Goal: Task Accomplishment & Management: Manage account settings

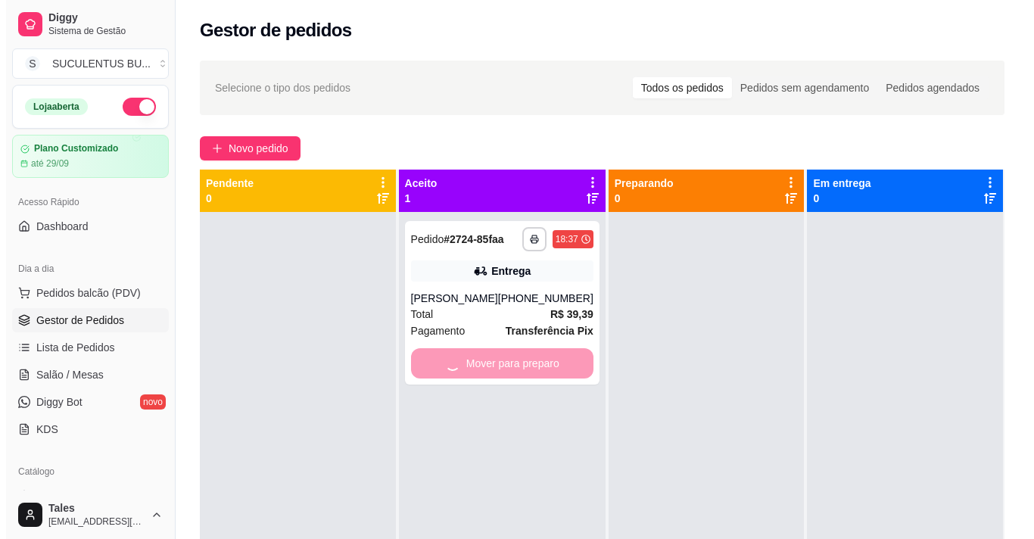
scroll to position [20, 0]
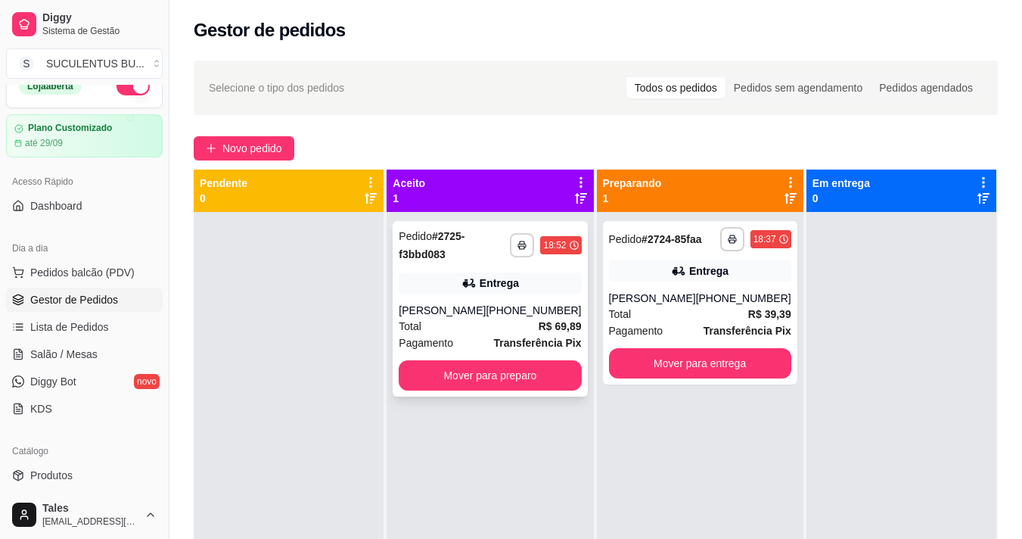
click at [512, 344] on strong "Transferência Pix" at bounding box center [538, 343] width 88 height 12
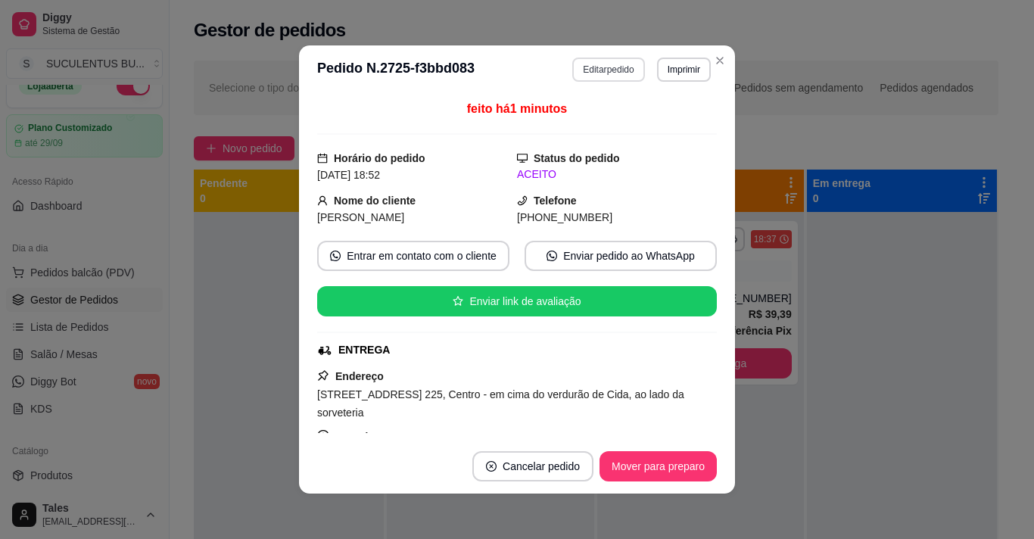
click at [613, 67] on button "Editar pedido" at bounding box center [608, 70] width 72 height 24
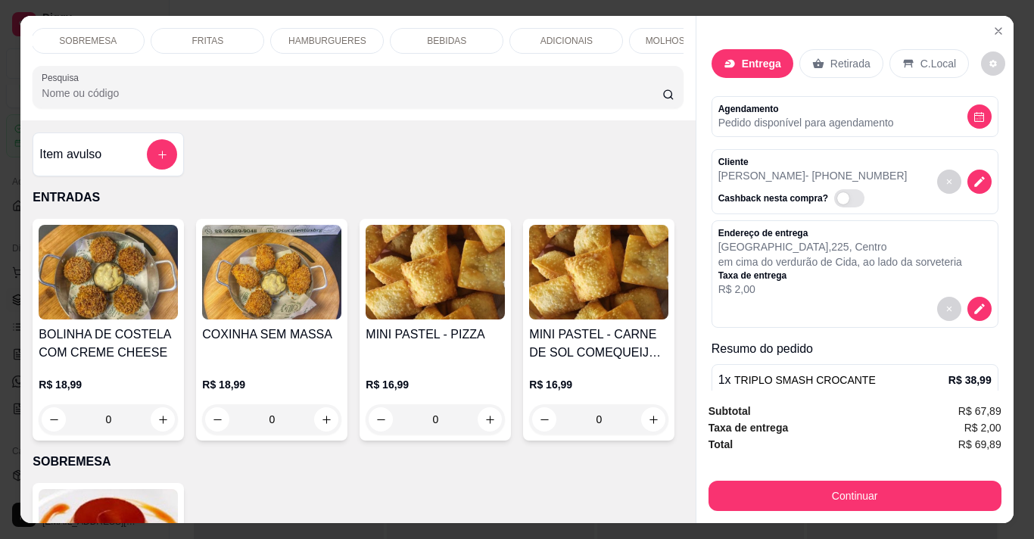
scroll to position [0, 181]
click at [518, 28] on div "ADICIONAIS" at bounding box center [507, 41] width 114 height 26
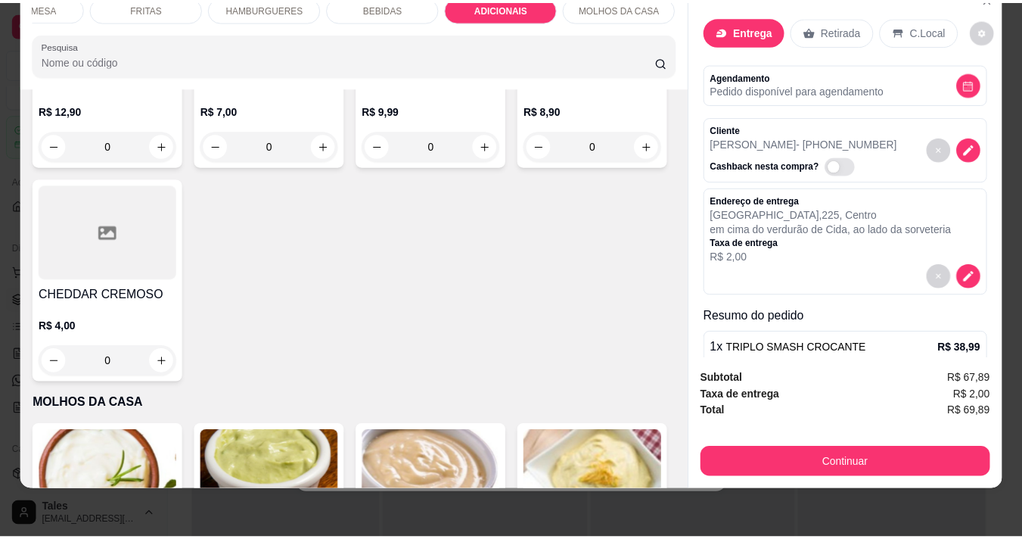
scroll to position [4083, 0]
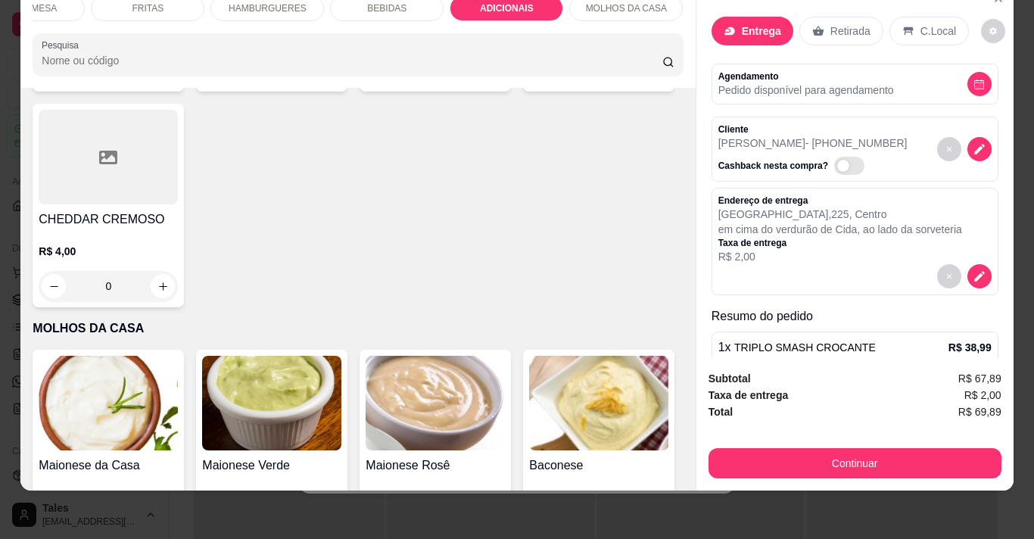
type input "1"
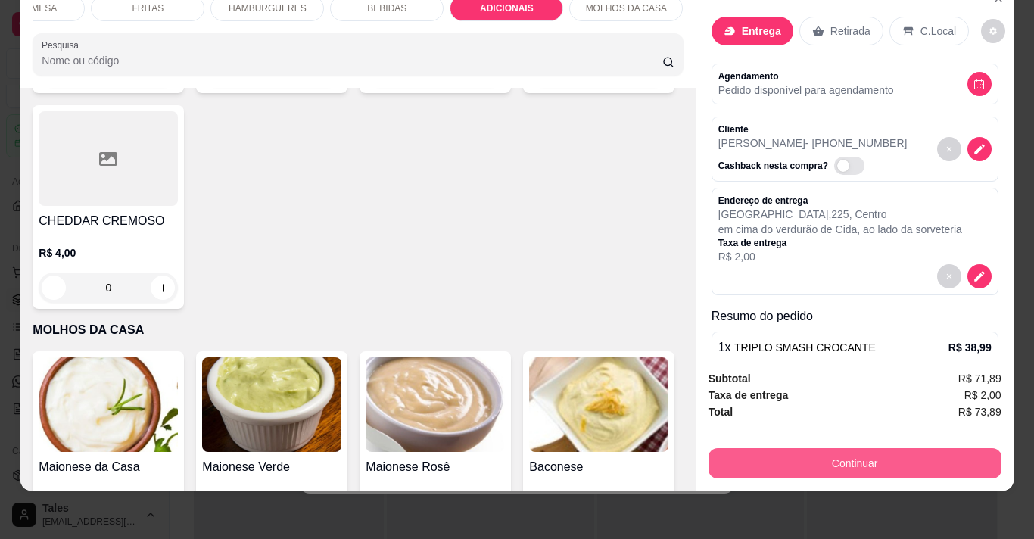
click at [841, 454] on button "Continuar" at bounding box center [854, 463] width 293 height 30
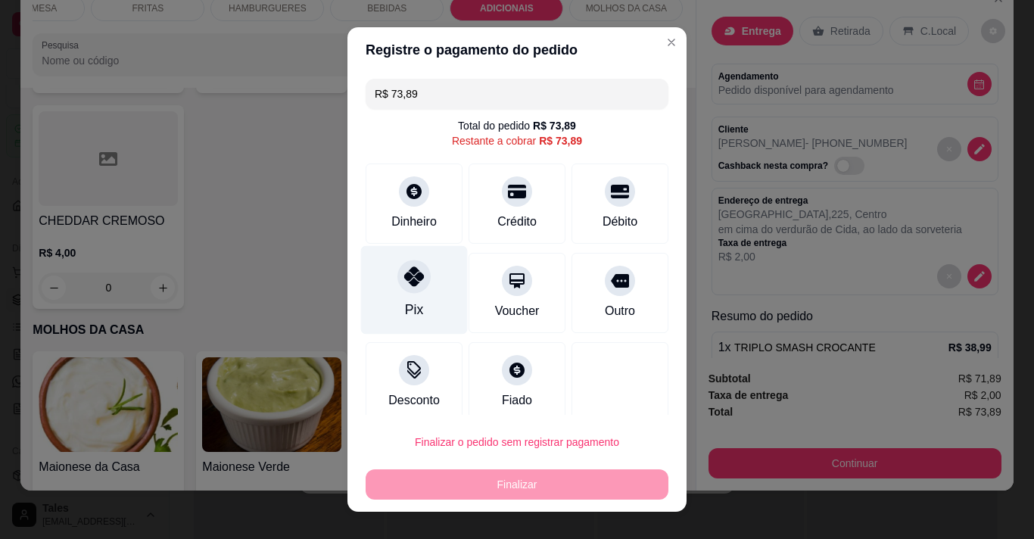
click at [406, 292] on div at bounding box center [413, 276] width 33 height 33
type input "R$ 0,00"
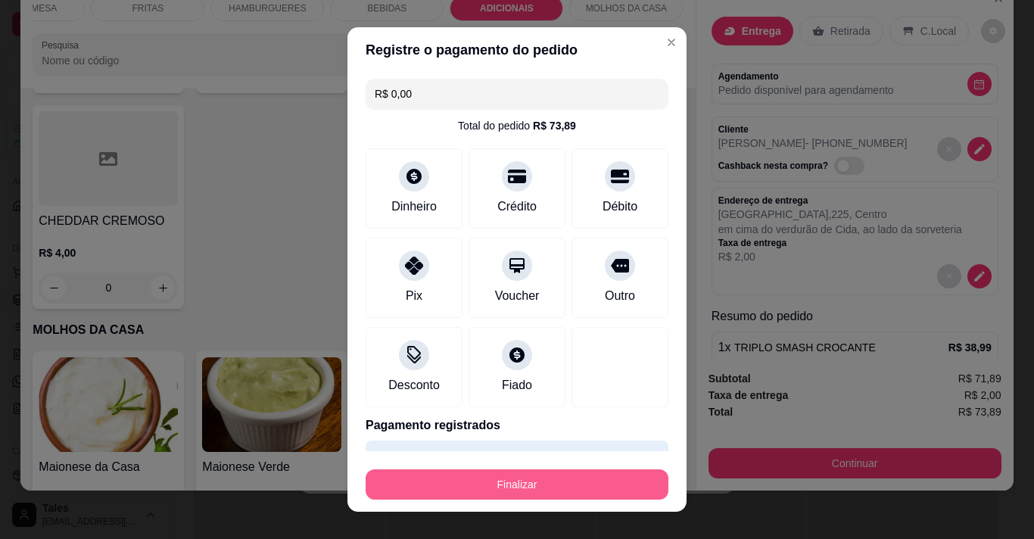
click at [481, 486] on button "Finalizar" at bounding box center [517, 484] width 303 height 30
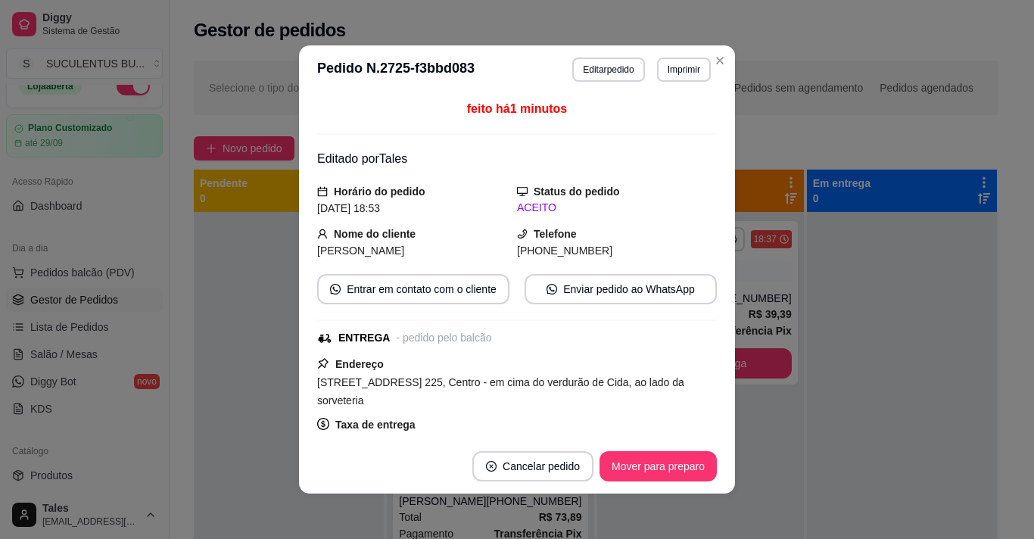
click at [422, 286] on button "Entrar em contato com o cliente" at bounding box center [413, 289] width 192 height 30
click at [647, 287] on button "Enviar pedido ao WhatsApp" at bounding box center [620, 289] width 192 height 30
click at [679, 77] on button "Imprimir" at bounding box center [684, 70] width 54 height 24
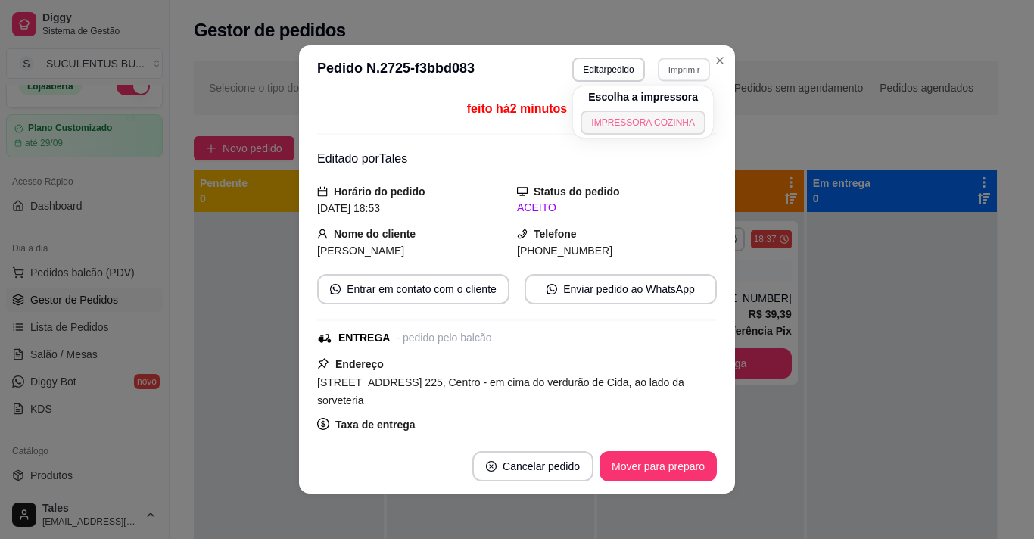
click at [614, 120] on button "IMPRESSORA COZINHA" at bounding box center [642, 122] width 125 height 24
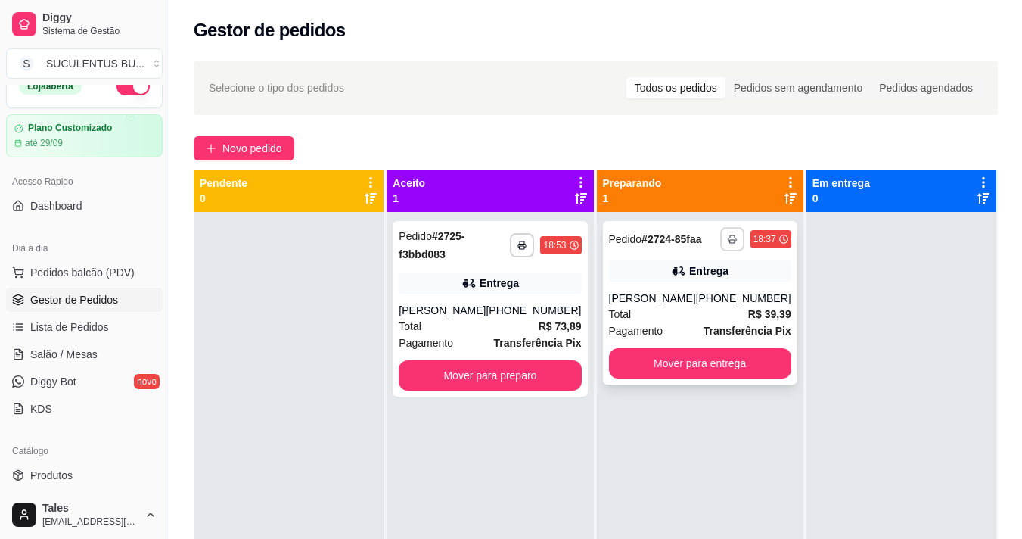
click at [726, 241] on button "button" at bounding box center [732, 239] width 24 height 24
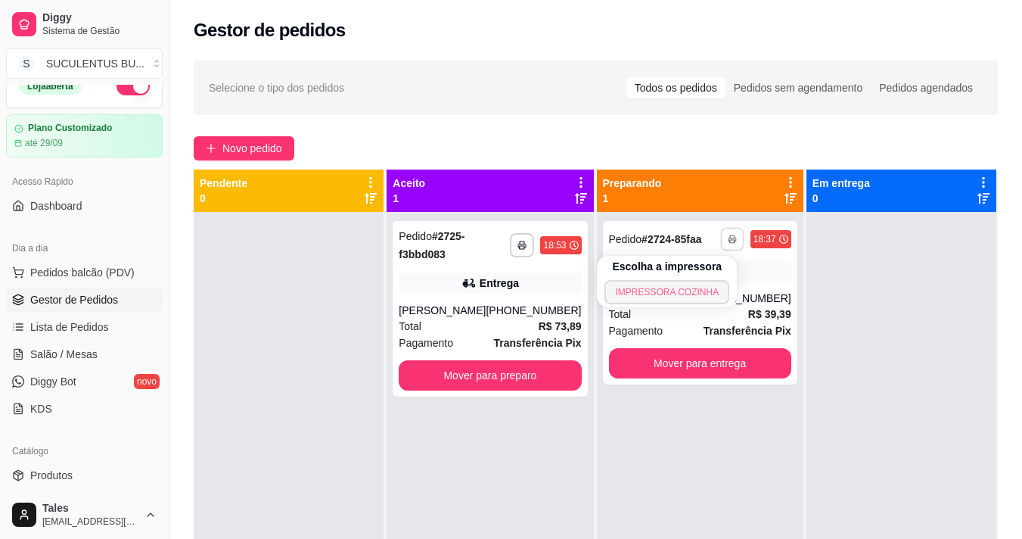
click at [686, 291] on button "IMPRESSORA COZINHA" at bounding box center [667, 292] width 125 height 24
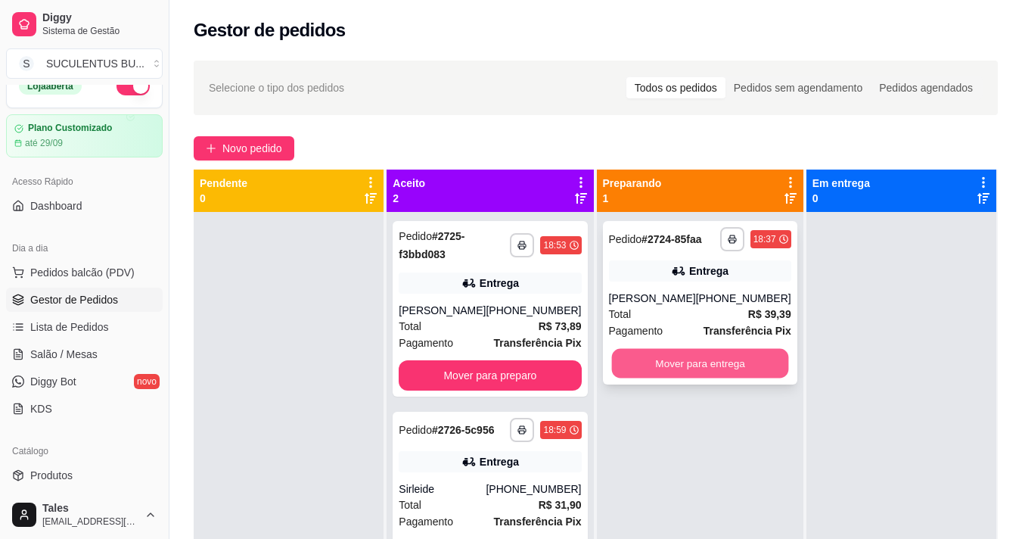
click at [686, 362] on button "Mover para entrega" at bounding box center [699, 364] width 177 height 30
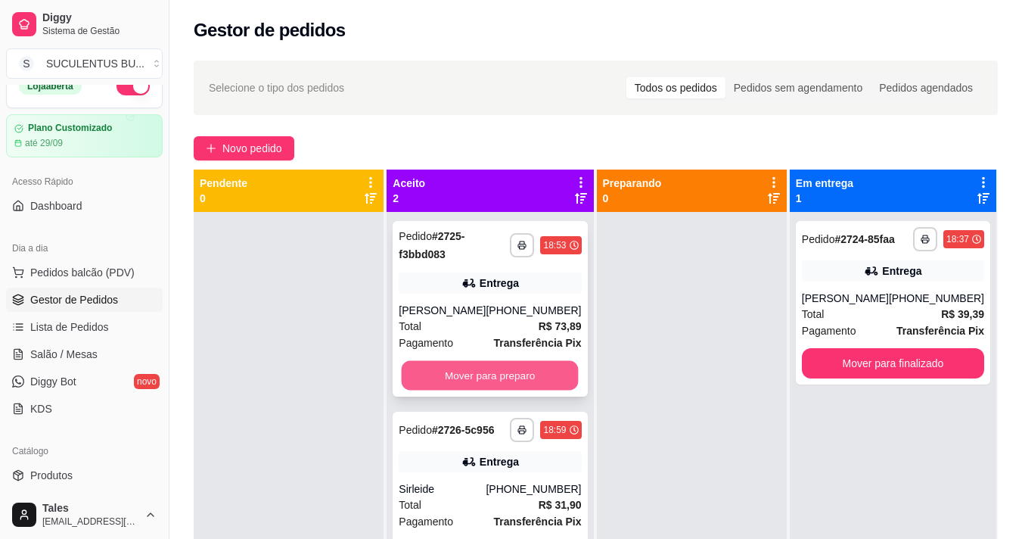
click at [510, 377] on button "Mover para preparo" at bounding box center [490, 376] width 177 height 30
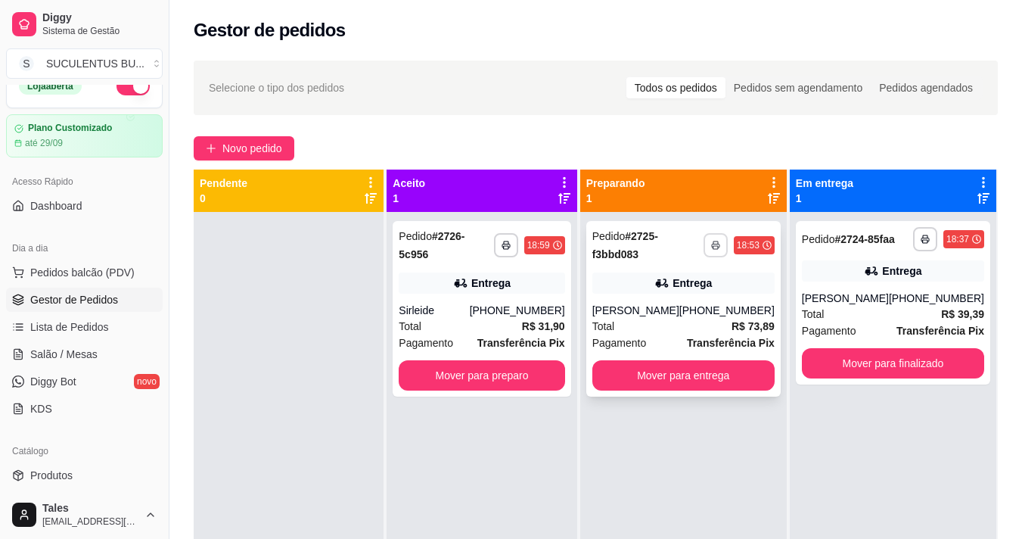
click at [714, 247] on rect "button" at bounding box center [716, 247] width 5 height 3
click at [496, 434] on div "**********" at bounding box center [482, 481] width 190 height 539
click at [478, 361] on button "Mover para preparo" at bounding box center [482, 376] width 161 height 30
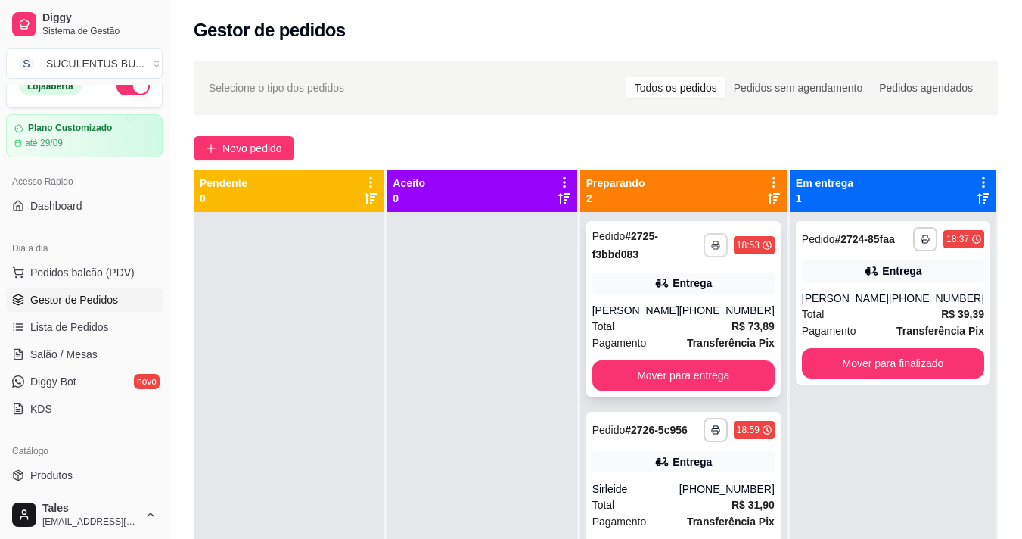
click at [715, 244] on icon "button" at bounding box center [715, 245] width 9 height 9
click at [680, 300] on button "IMPRESSORA COZINHA" at bounding box center [667, 298] width 125 height 24
click at [719, 428] on icon "button" at bounding box center [715, 429] width 9 height 9
click at [687, 478] on button "IMPRESSORA COZINHA" at bounding box center [667, 482] width 121 height 23
click at [51, 407] on link "KDS" at bounding box center [84, 409] width 157 height 24
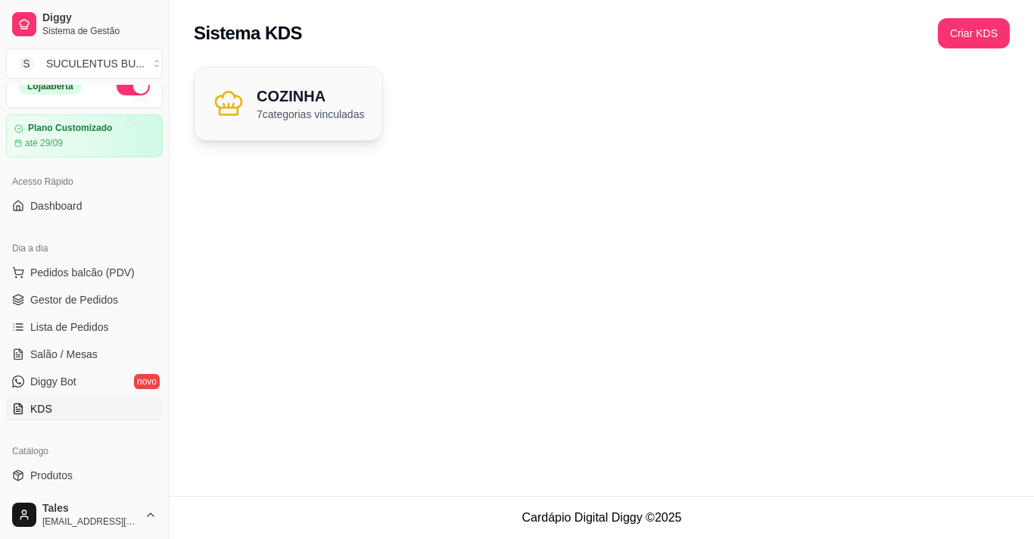
click at [302, 117] on p "7 categorias vinculadas" at bounding box center [310, 114] width 107 height 15
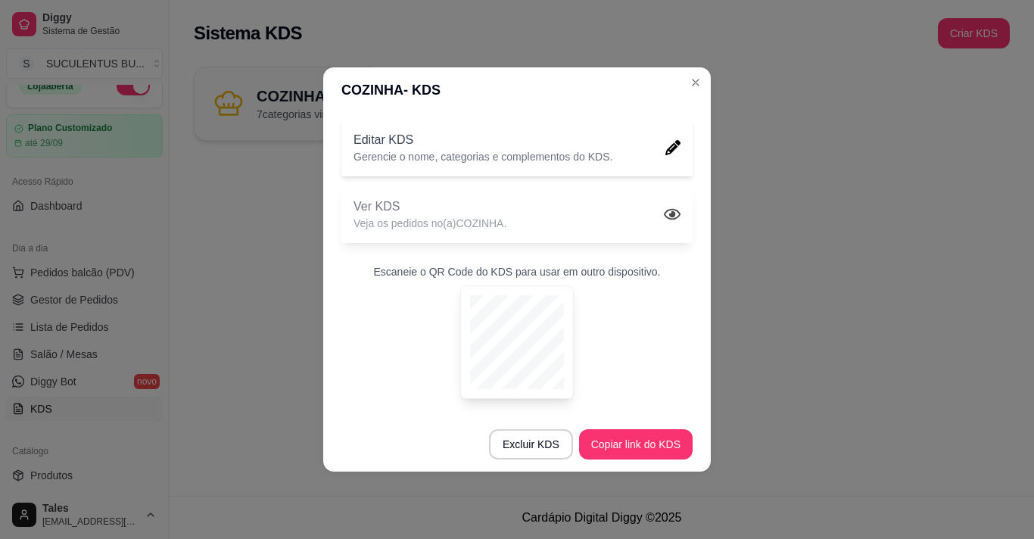
click at [516, 232] on div "Ver KDS Veja os pedidos no(a) COZINHA ." at bounding box center [516, 214] width 351 height 58
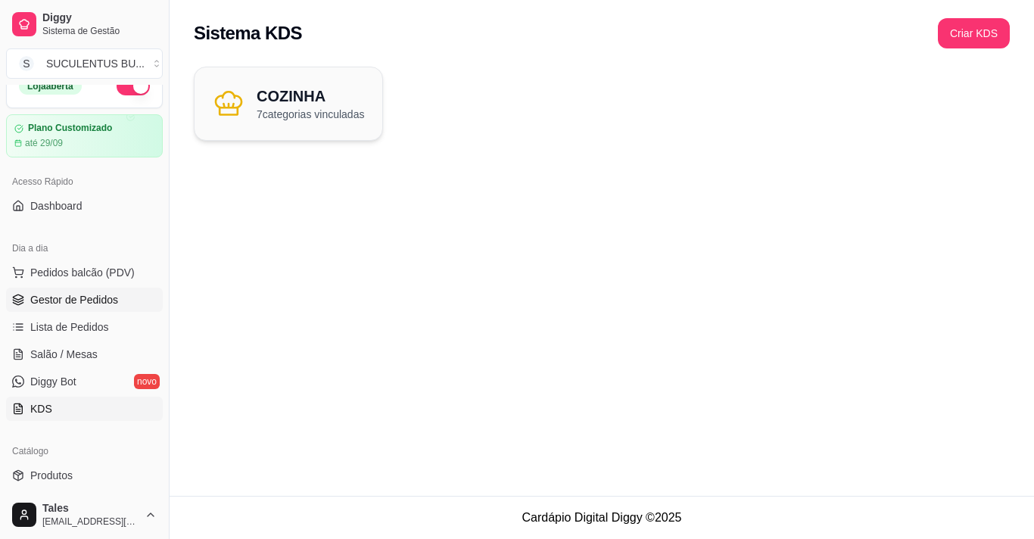
click at [117, 294] on link "Gestor de Pedidos" at bounding box center [84, 300] width 157 height 24
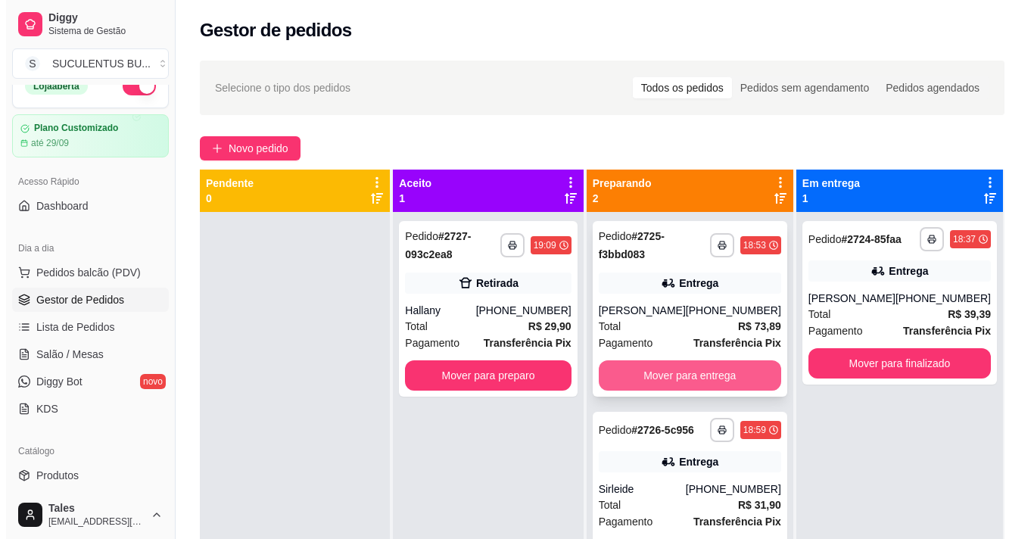
scroll to position [42, 0]
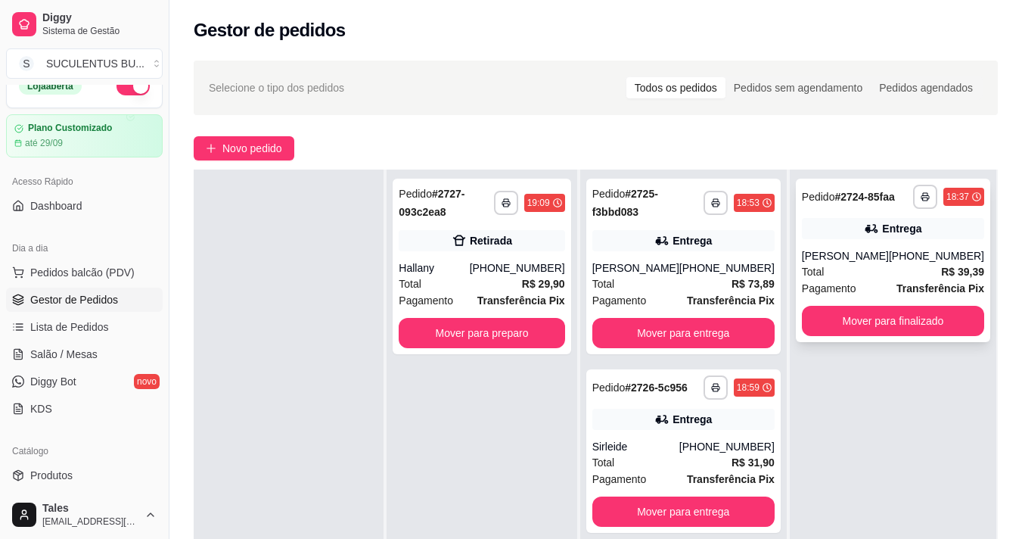
click at [875, 276] on div "Total R$ 39,39" at bounding box center [893, 271] width 182 height 17
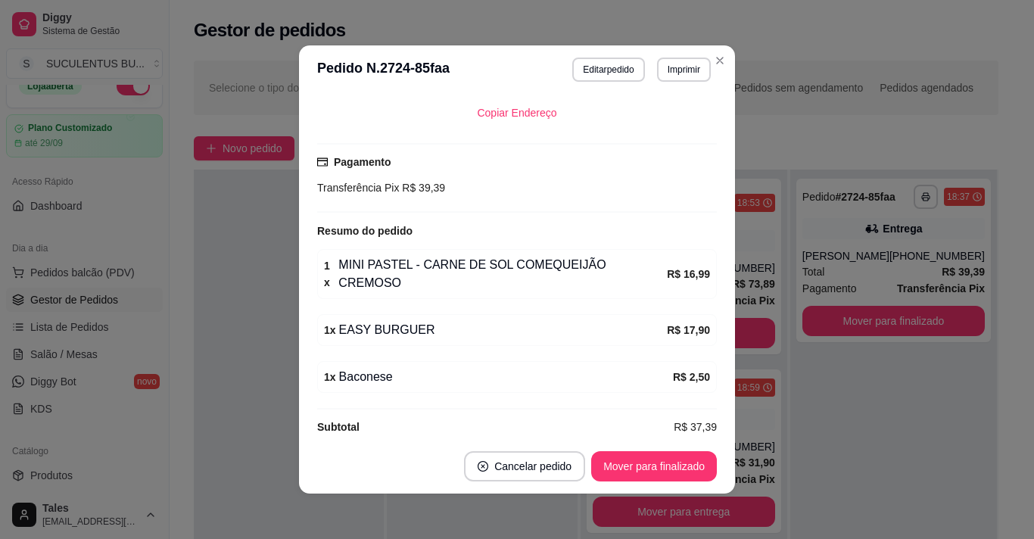
scroll to position [76, 0]
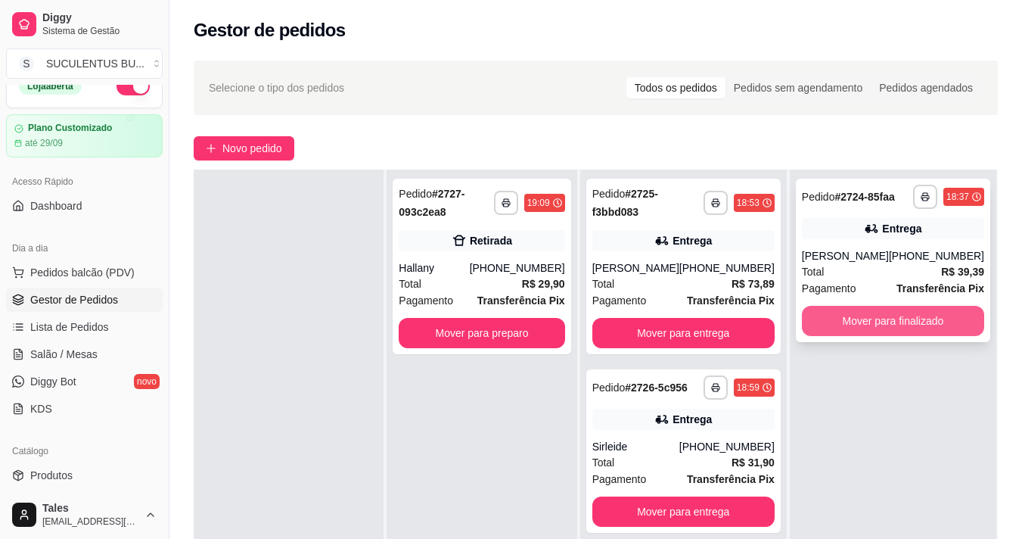
click at [838, 317] on button "Mover para finalizado" at bounding box center [893, 321] width 182 height 30
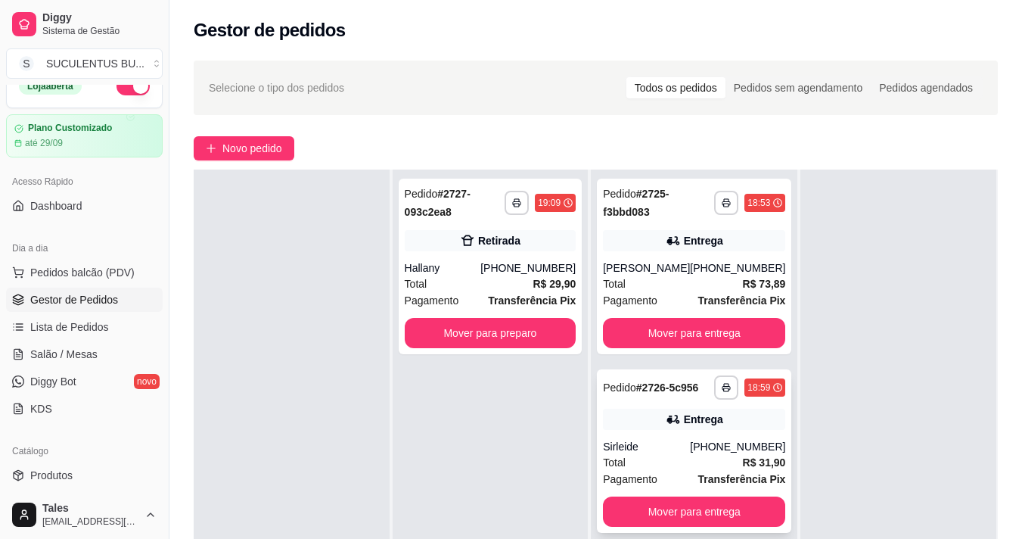
click at [646, 453] on div "Sirleide" at bounding box center [646, 446] width 87 height 15
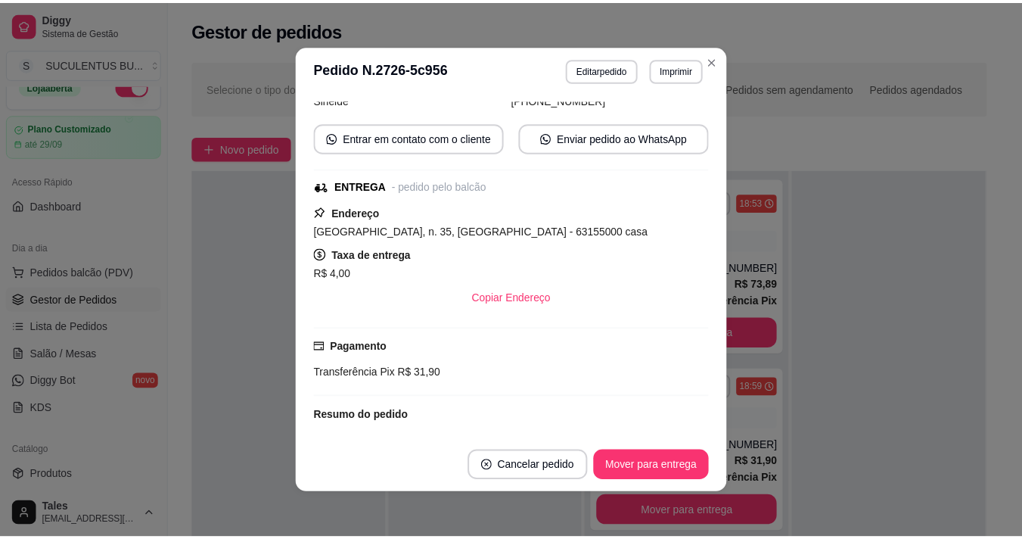
scroll to position [243, 0]
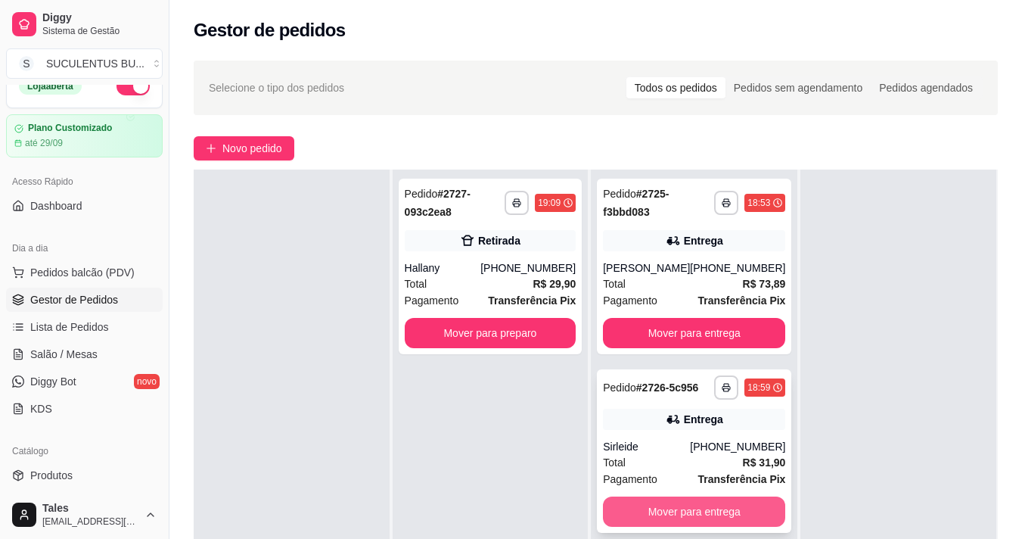
click at [674, 521] on button "Mover para entrega" at bounding box center [694, 511] width 182 height 30
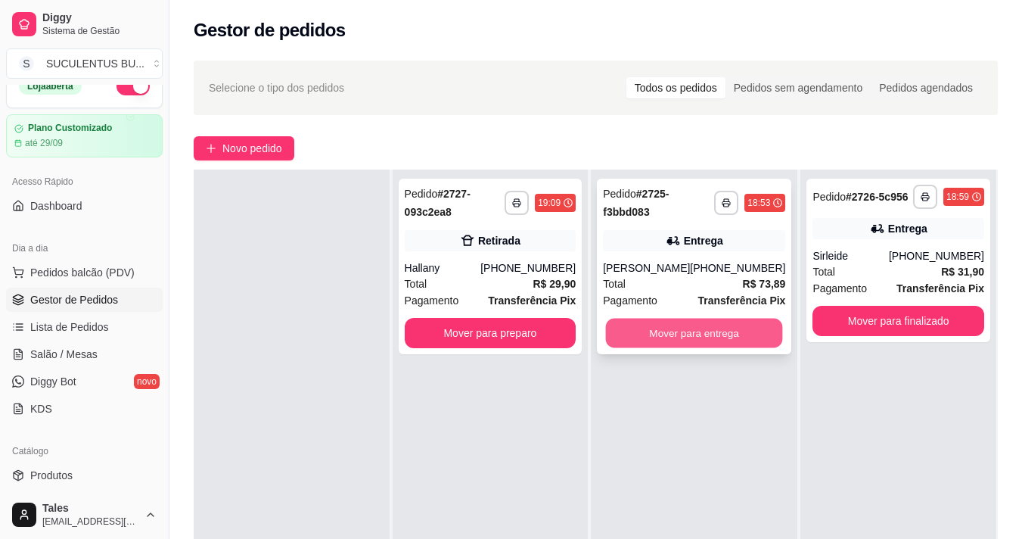
click at [673, 337] on button "Mover para entrega" at bounding box center [694, 334] width 177 height 30
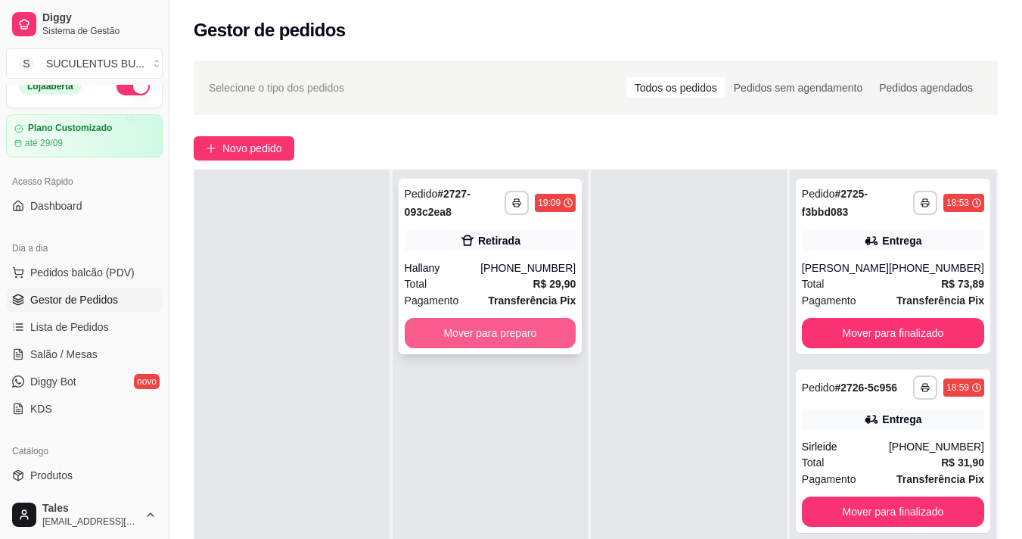
click at [499, 338] on button "Mover para preparo" at bounding box center [491, 333] width 172 height 30
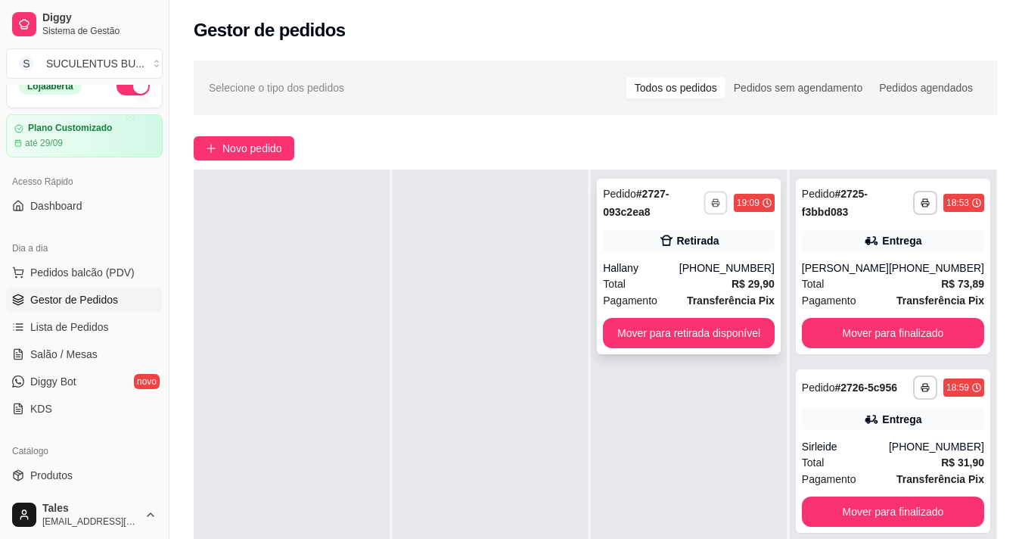
click at [719, 203] on icon "button" at bounding box center [715, 202] width 9 height 9
click at [689, 264] on button "IMPRESSORA COZINHA" at bounding box center [667, 256] width 125 height 24
